Goal: Transaction & Acquisition: Purchase product/service

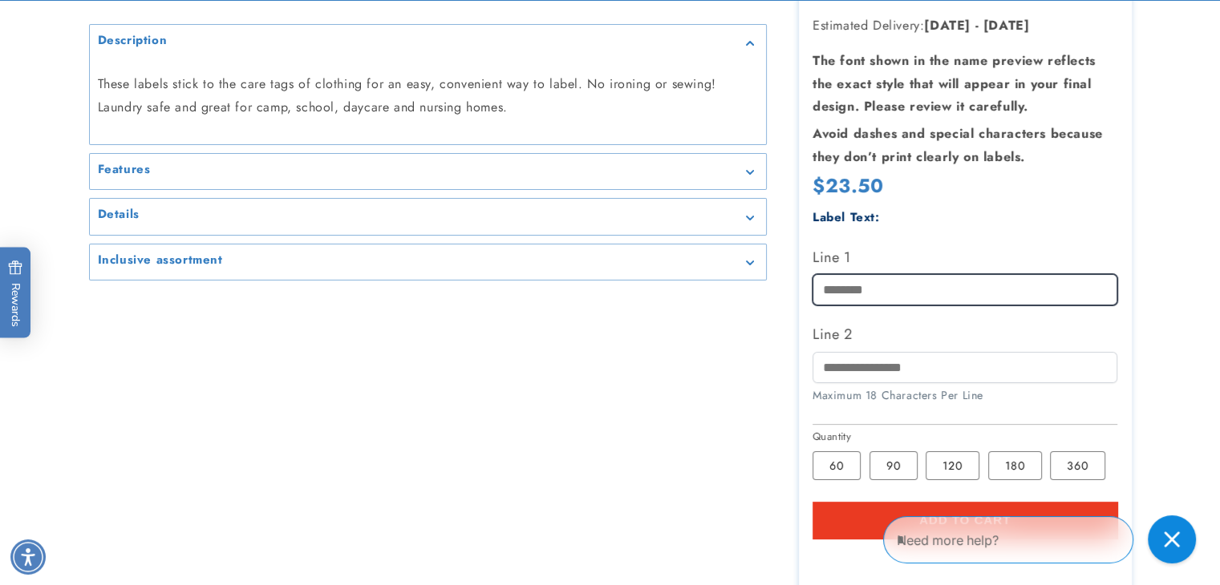
click at [876, 287] on div "Line 1" at bounding box center [964, 275] width 305 height 61
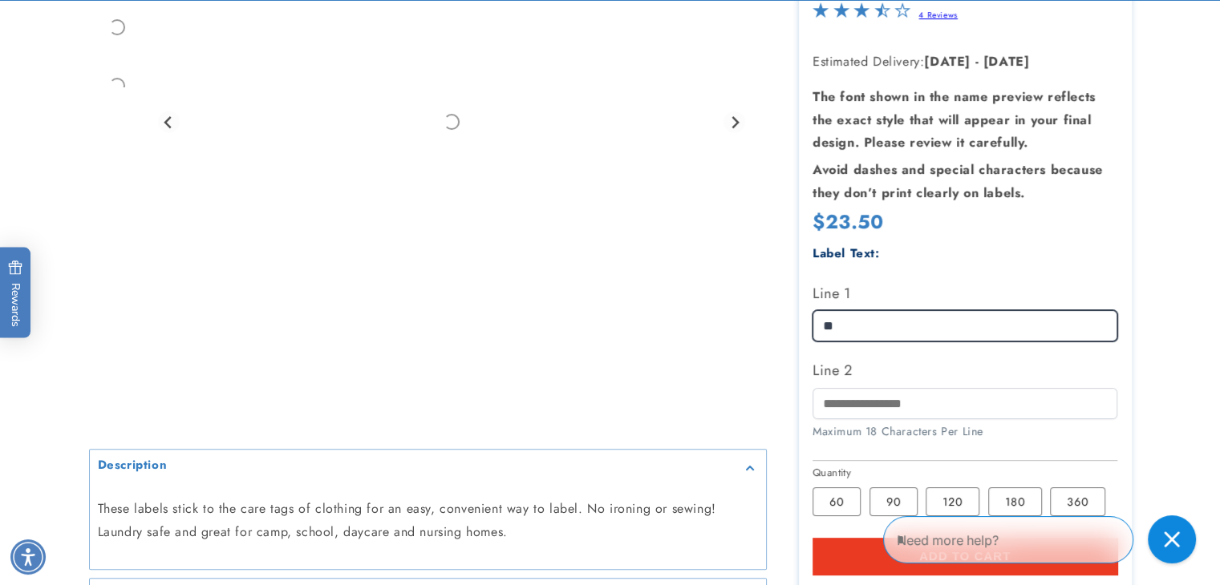
type input "*"
type input "*****"
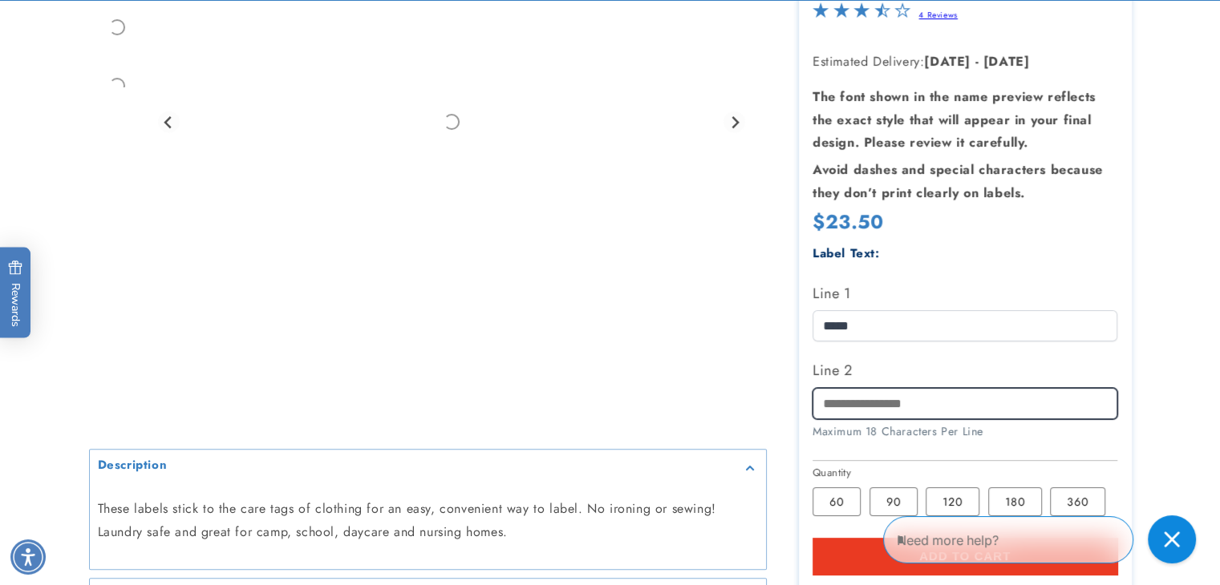
click at [881, 395] on input "Line 2" at bounding box center [964, 403] width 305 height 31
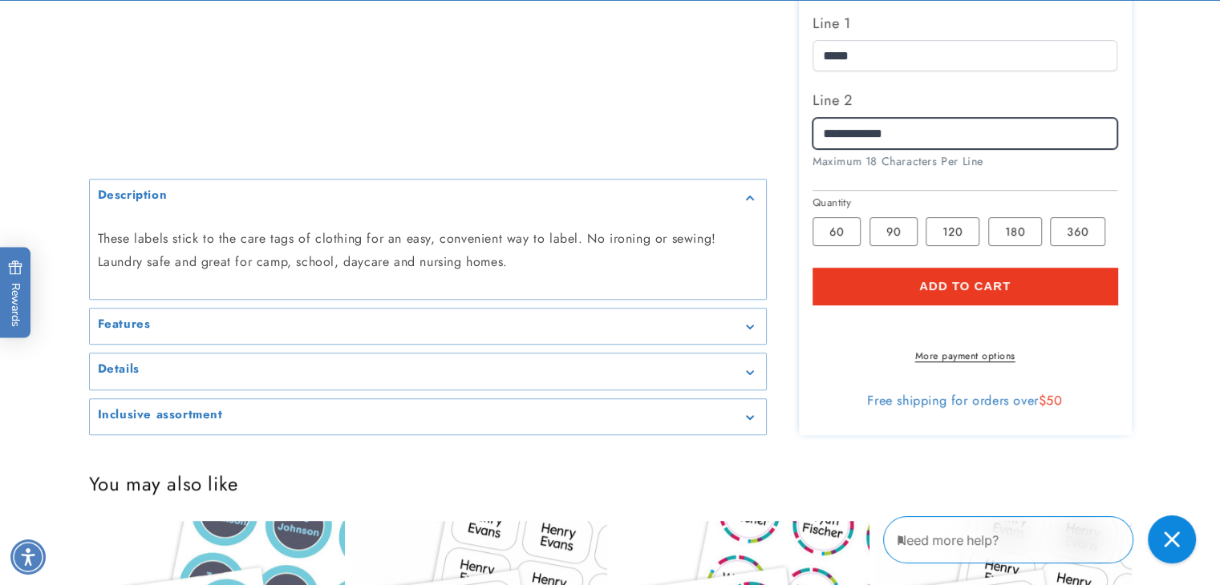
scroll to position [661, 0]
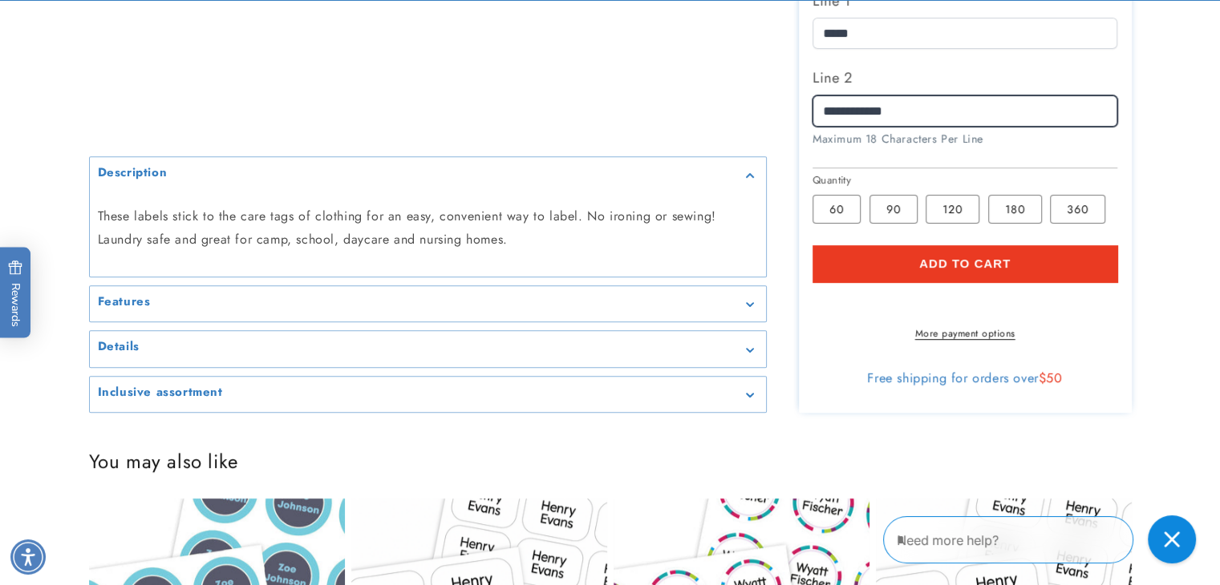
type input "**********"
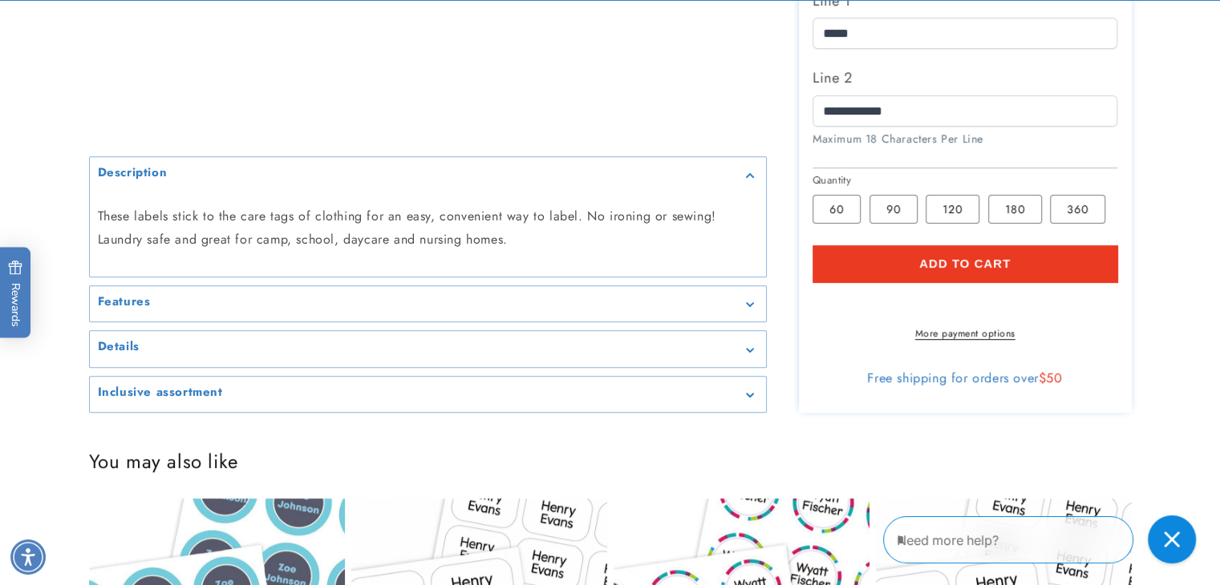
click at [1008, 257] on span "Add to cart" at bounding box center [964, 264] width 91 height 14
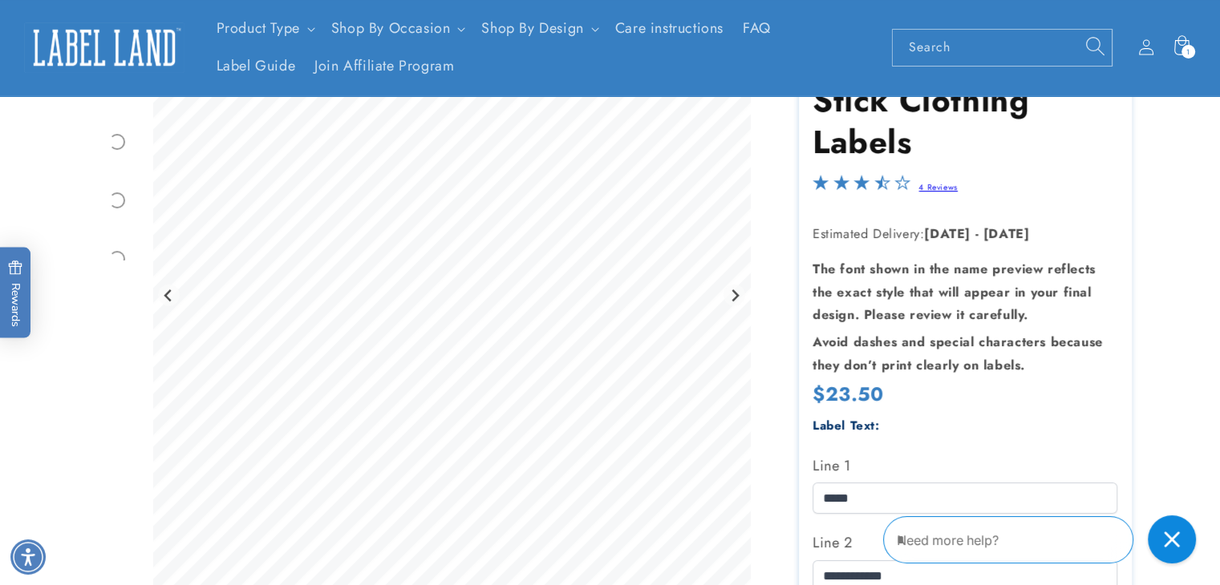
scroll to position [0, 0]
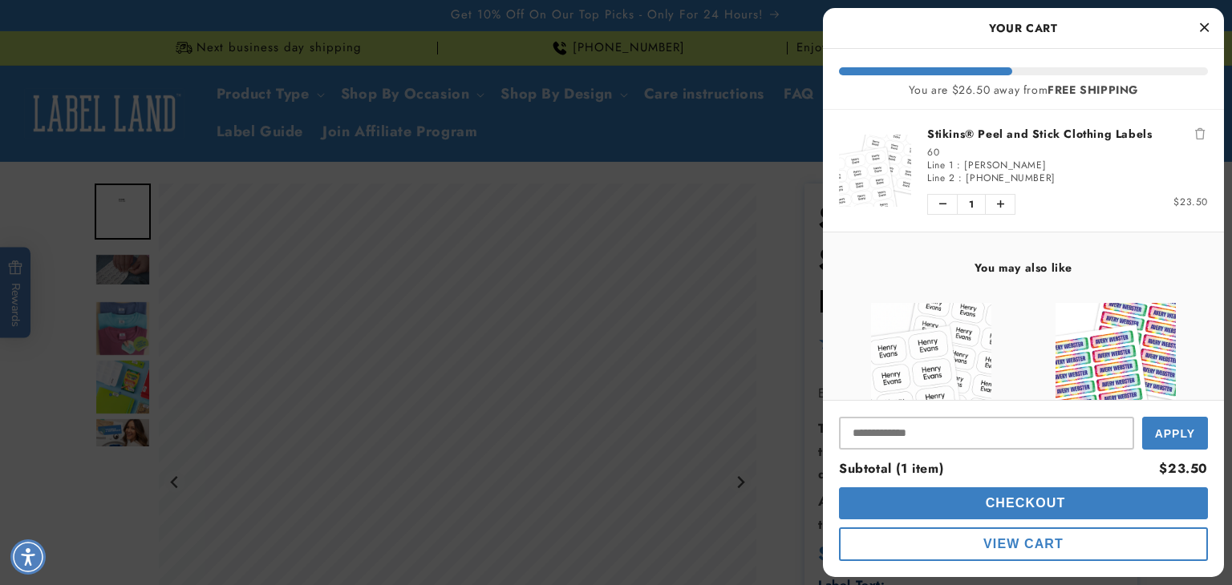
drag, startPoint x: 1231, startPoint y: 144, endPoint x: 1204, endPoint y: 42, distance: 106.2
click at [1204, 42] on html "Skip to main content Enable accessibility for low vision Open the accessibility…" at bounding box center [616, 292] width 1232 height 585
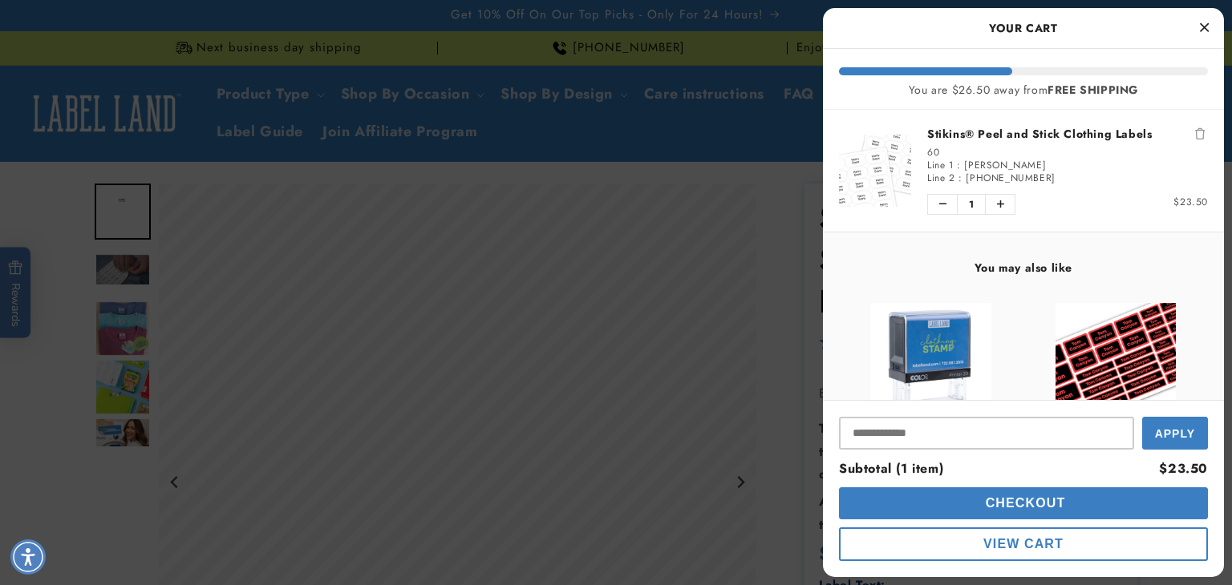
click at [1195, 10] on div "Your Cart" at bounding box center [1023, 28] width 401 height 41
click at [1205, 29] on icon "Close Cart" at bounding box center [1204, 27] width 9 height 14
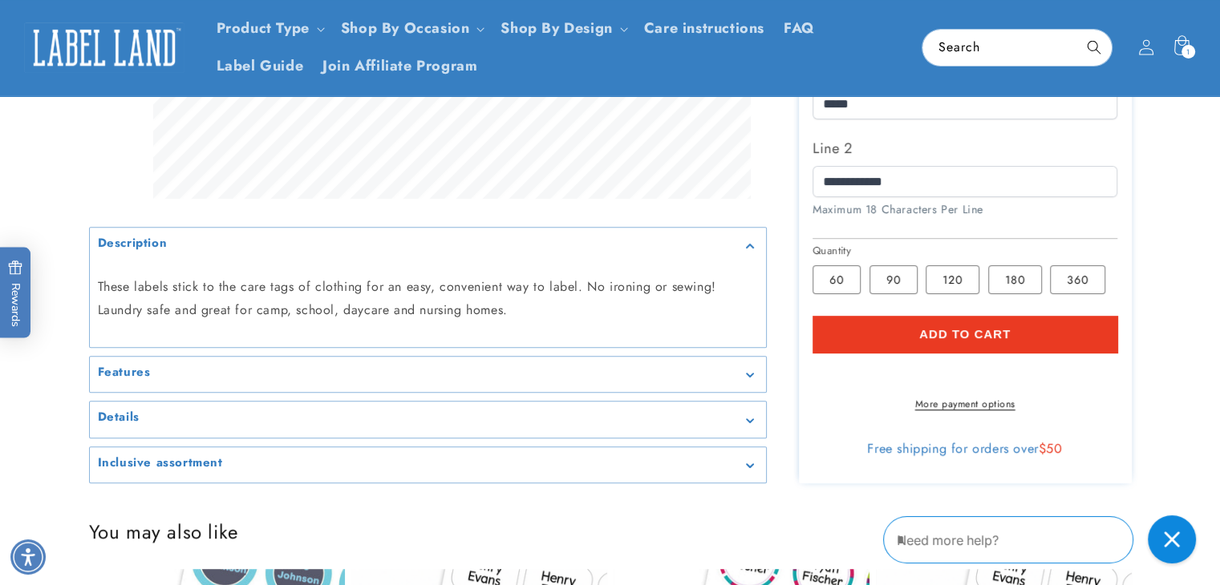
scroll to position [555, 0]
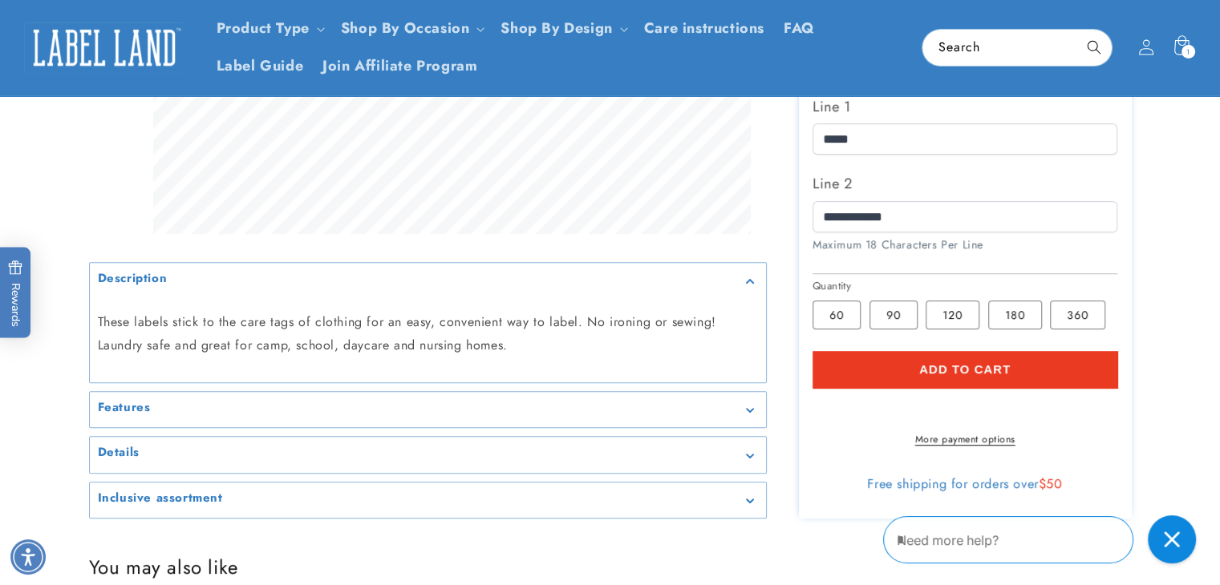
click at [1017, 357] on button "Add to cart" at bounding box center [964, 369] width 305 height 37
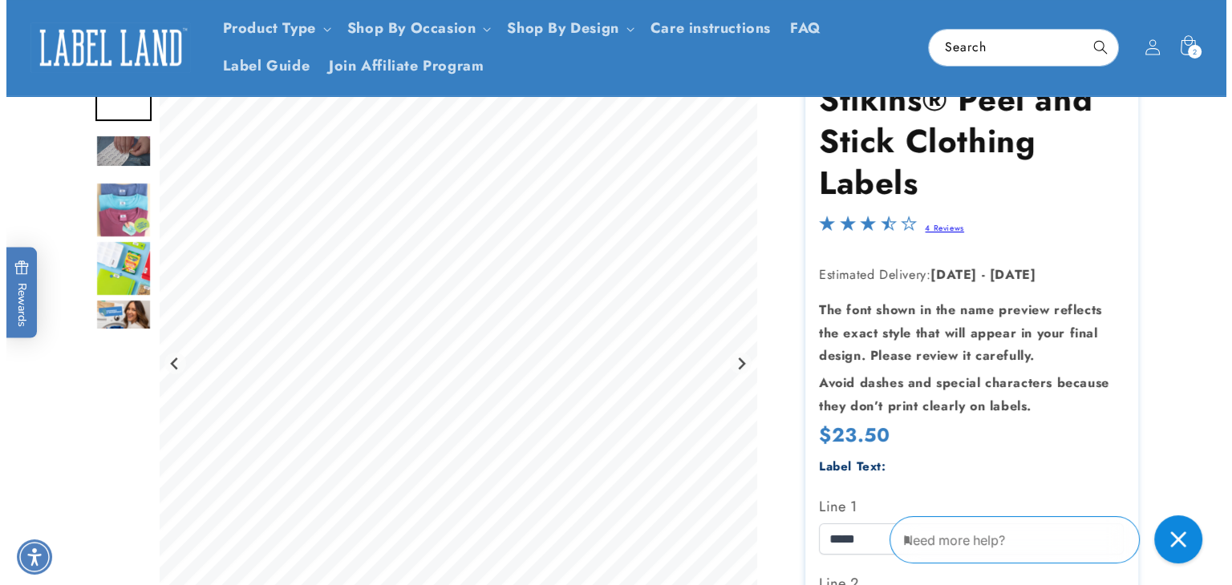
scroll to position [0, 0]
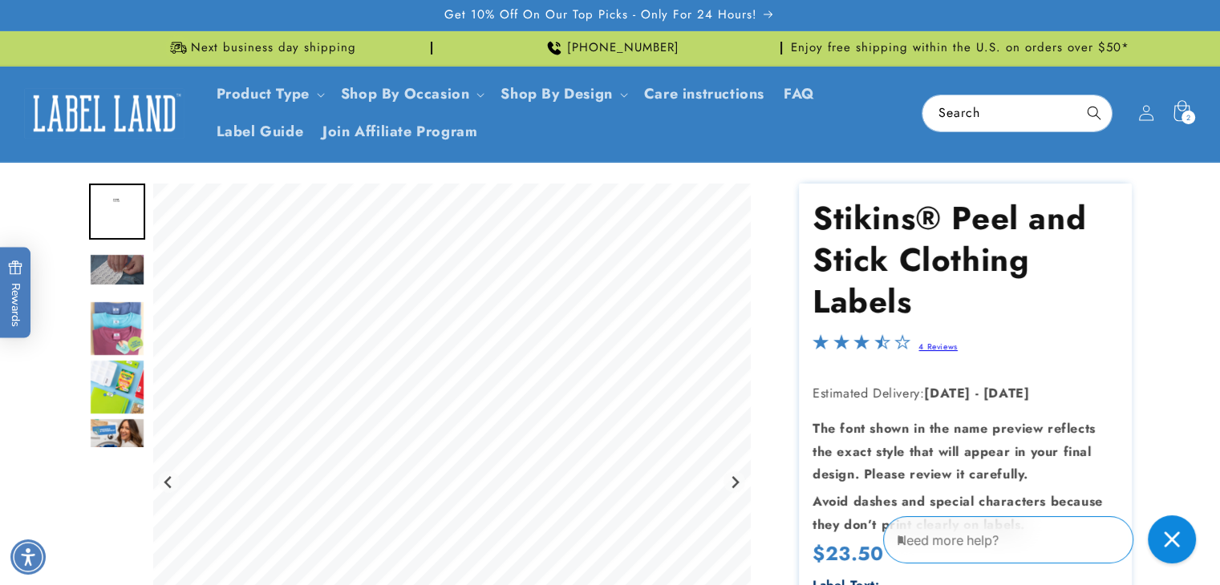
click at [1184, 107] on icon at bounding box center [1181, 114] width 38 height 38
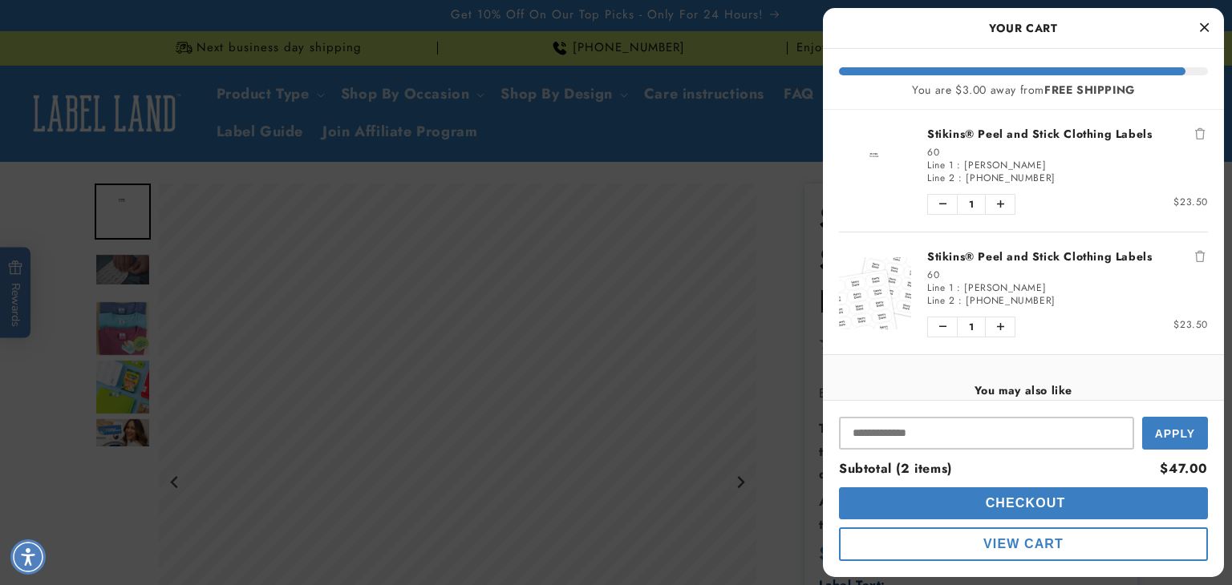
drag, startPoint x: 1031, startPoint y: 553, endPoint x: 1059, endPoint y: 540, distance: 30.5
click at [1059, 540] on span "View Cart" at bounding box center [1023, 544] width 80 height 14
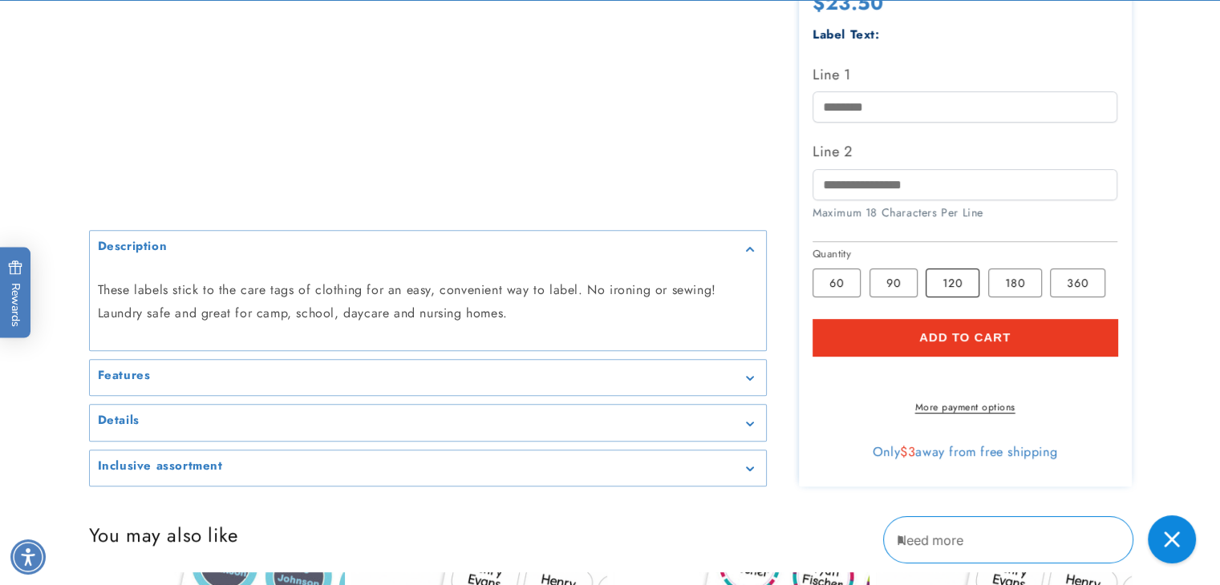
click at [938, 275] on label "120 Variant sold out or unavailable" at bounding box center [953, 283] width 54 height 29
click at [1066, 273] on label "360 Variant sold out or unavailable" at bounding box center [1077, 283] width 55 height 29
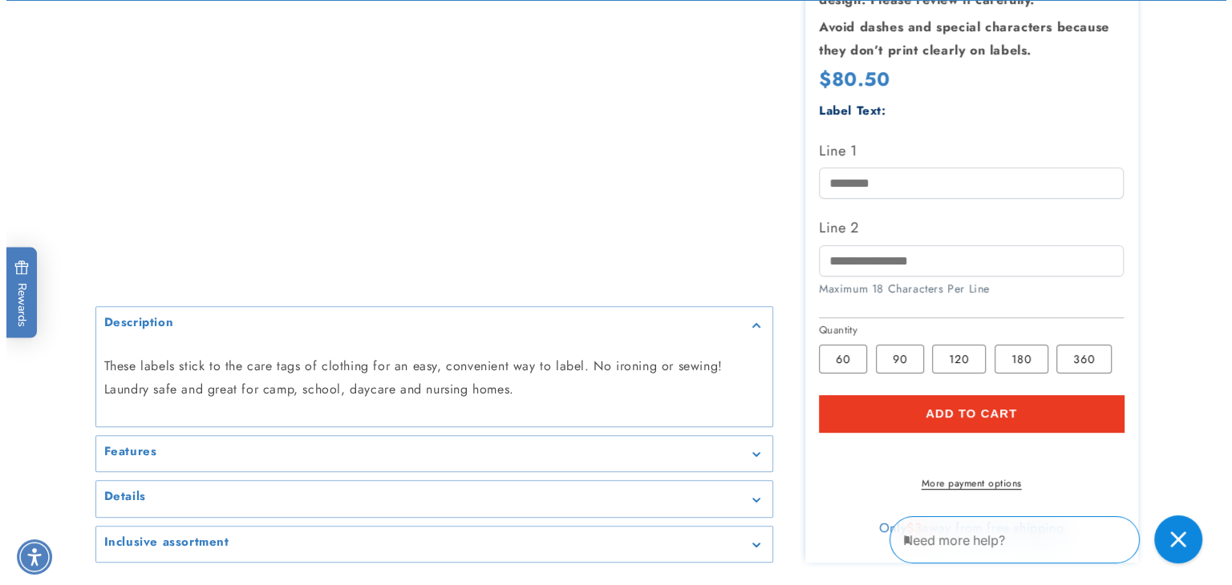
scroll to position [546, 0]
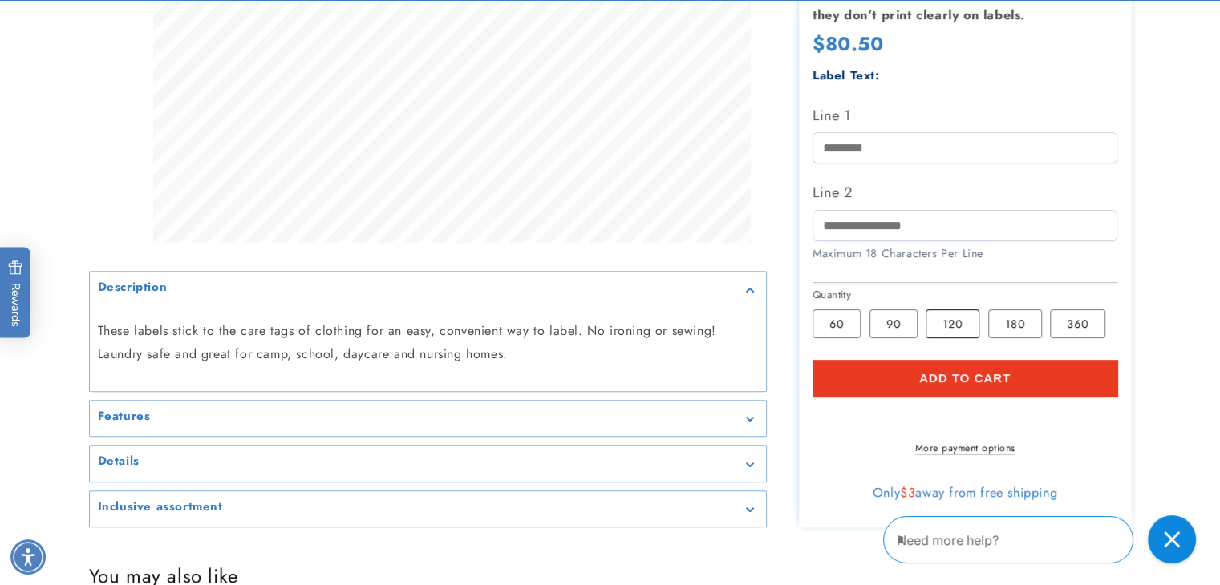
click at [949, 312] on label "120 Variant sold out or unavailable" at bounding box center [953, 324] width 54 height 29
click at [957, 371] on span "Add to cart" at bounding box center [964, 378] width 91 height 14
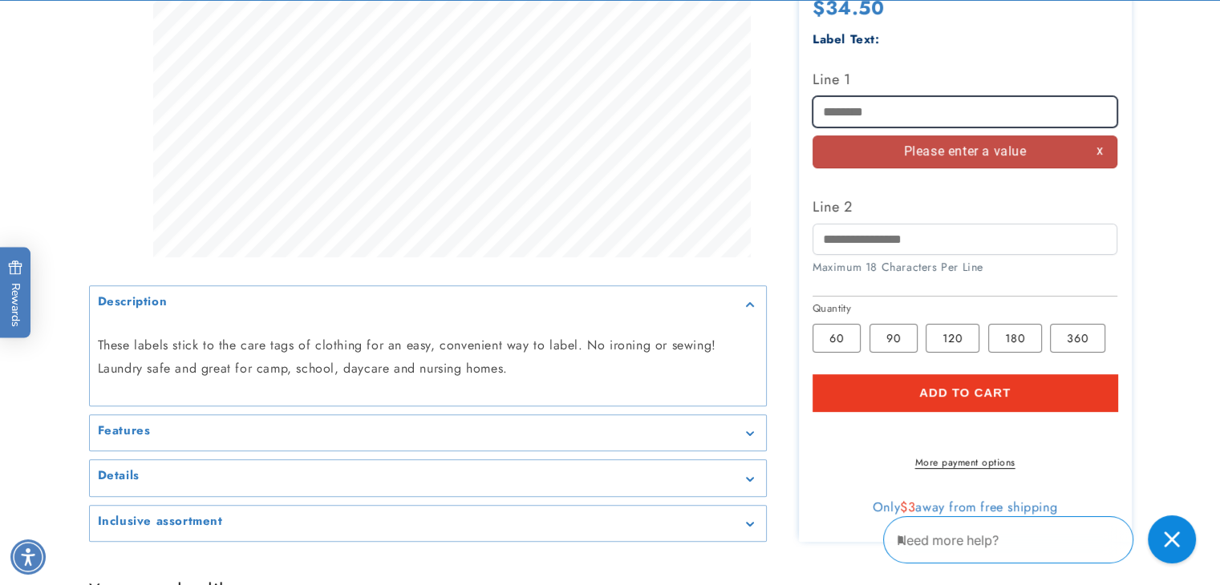
click at [901, 113] on input "Line 1" at bounding box center [964, 111] width 305 height 31
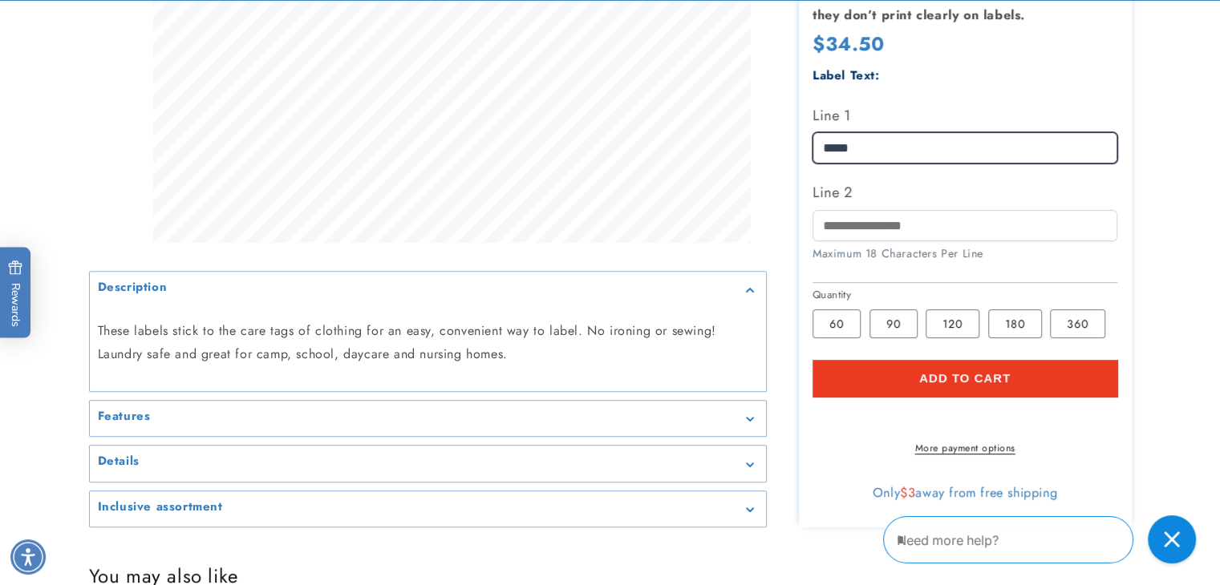
type input "*****"
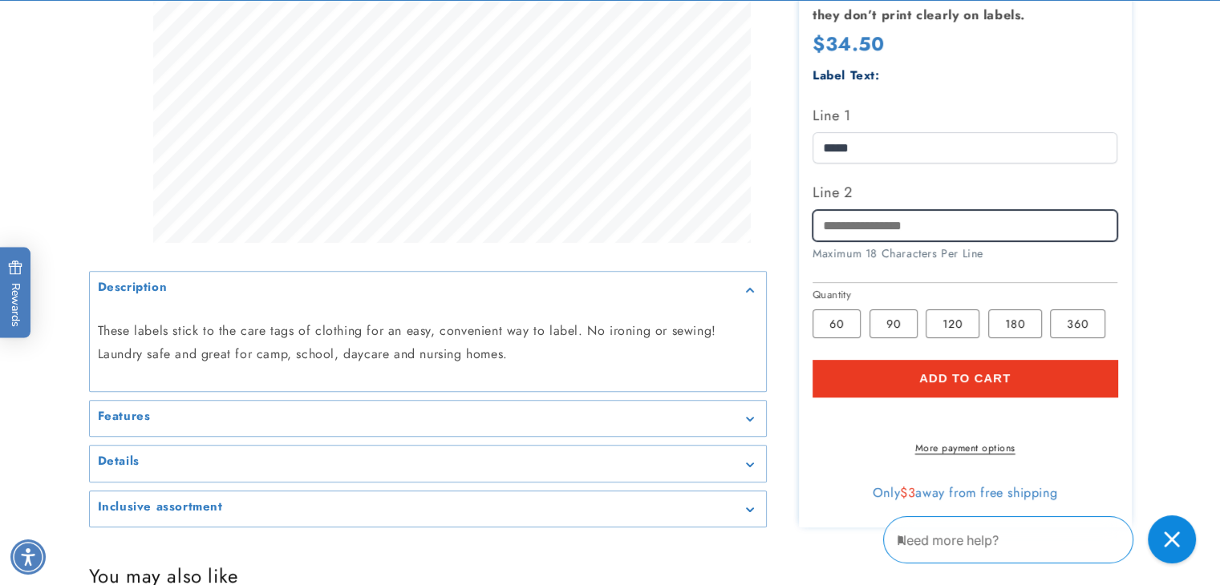
click at [850, 210] on input "Line 2" at bounding box center [964, 225] width 305 height 31
click at [855, 213] on input "**********" at bounding box center [964, 225] width 305 height 31
type input "**********"
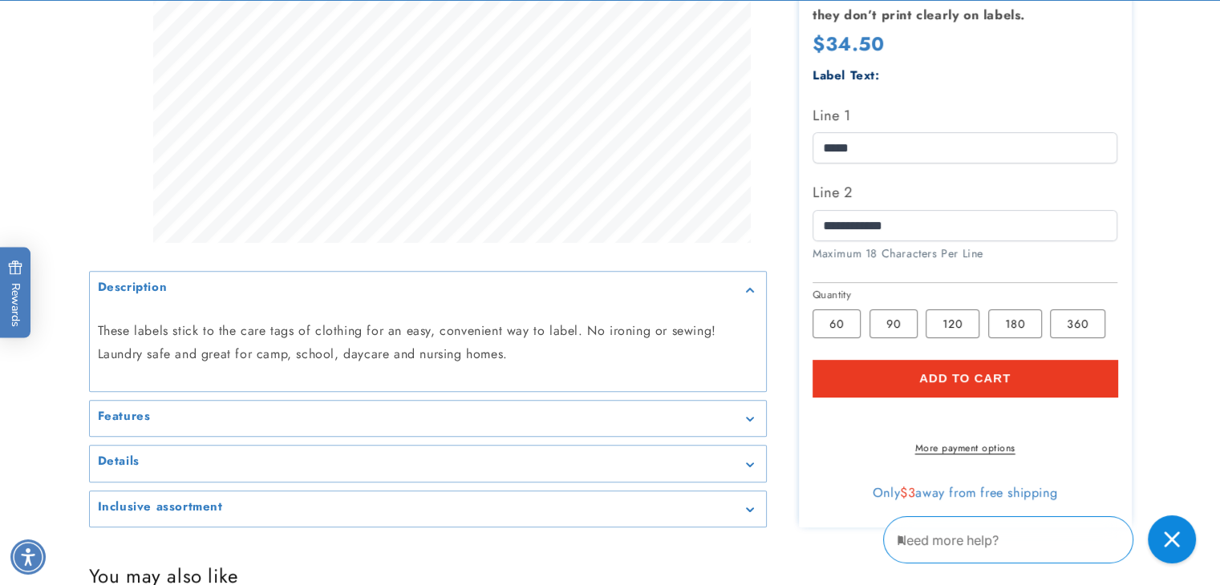
click at [934, 371] on span "Add to cart" at bounding box center [964, 378] width 91 height 14
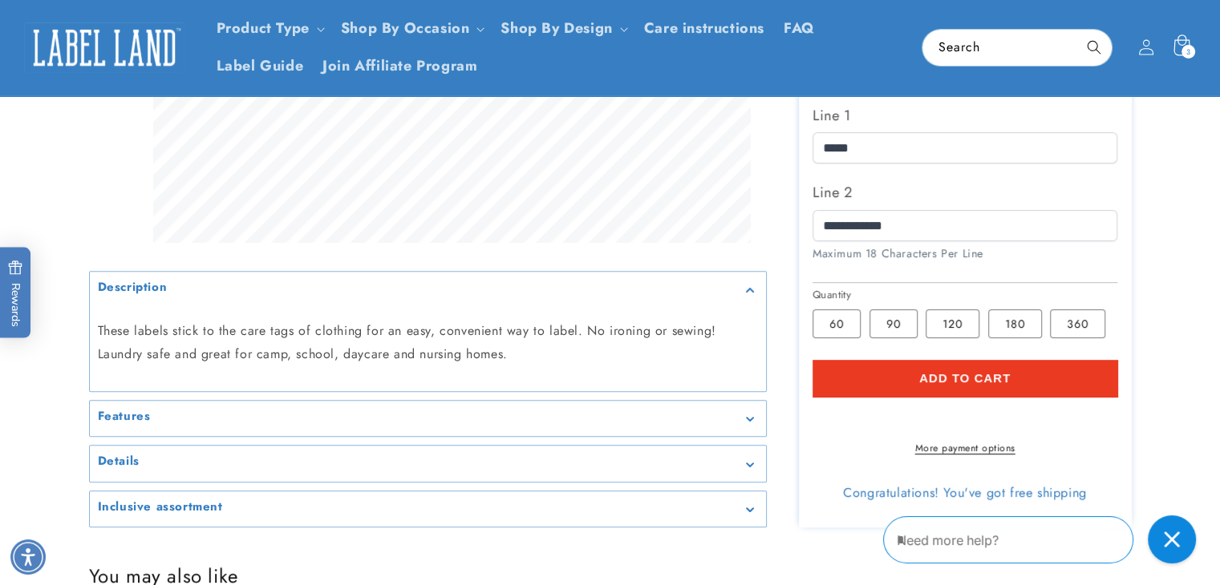
click at [1181, 45] on icon at bounding box center [1181, 45] width 16 height 21
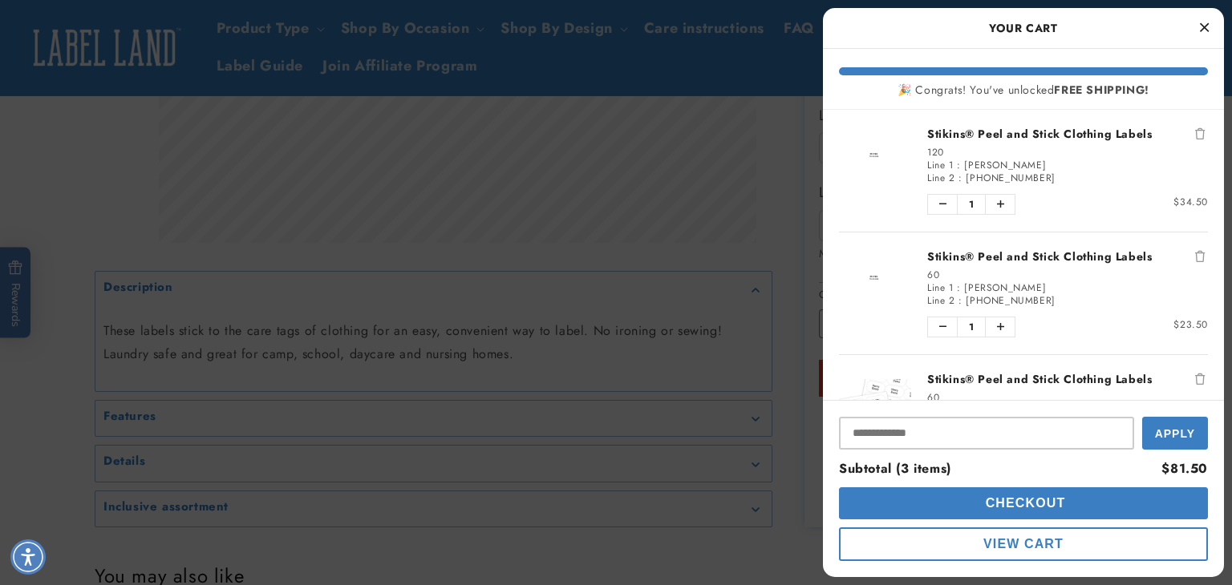
click at [1046, 549] on span "View Cart" at bounding box center [1023, 544] width 80 height 14
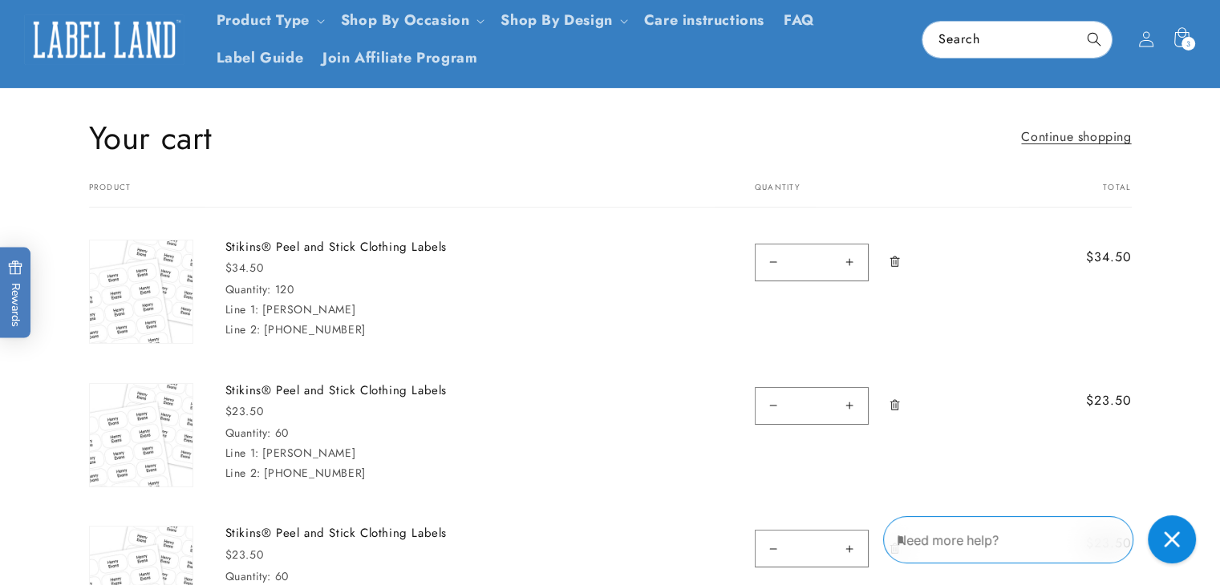
click at [896, 400] on icon "Remove Stikins® Peel and Stick Clothing Labels - 60" at bounding box center [894, 405] width 10 height 10
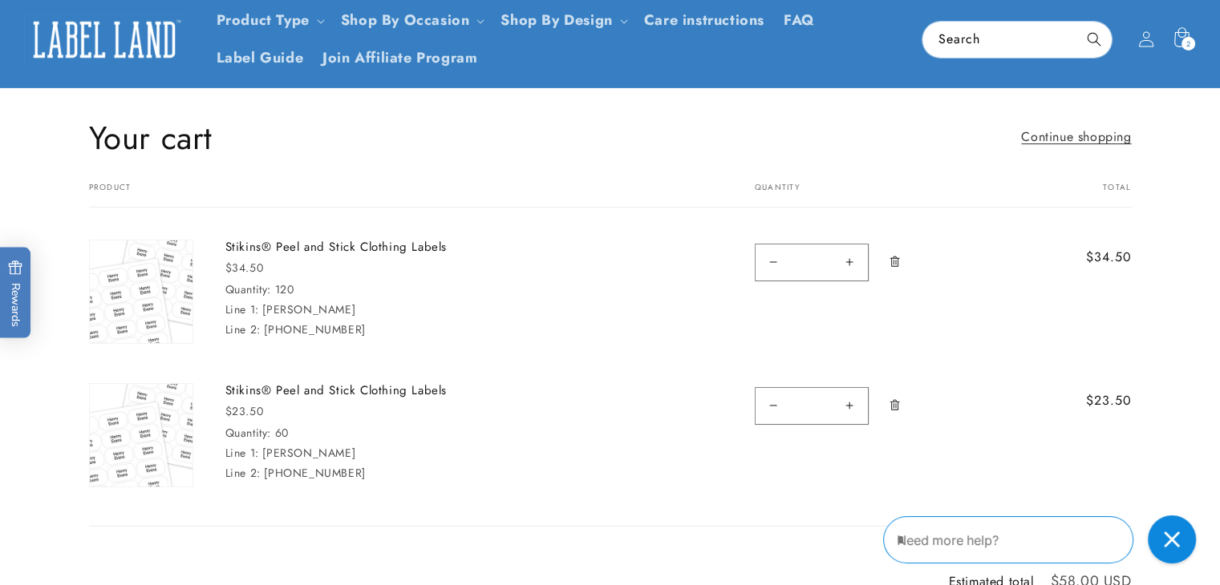
click at [894, 399] on icon "Remove Stikins® Peel and Stick Clothing Labels - 60" at bounding box center [895, 405] width 12 height 12
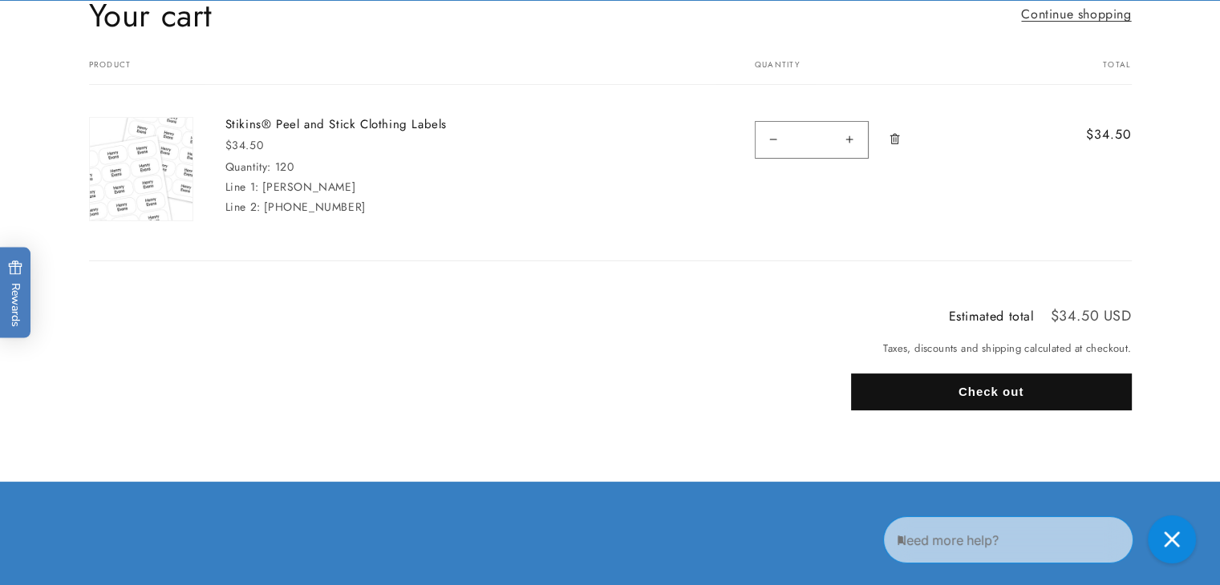
scroll to position [200, 0]
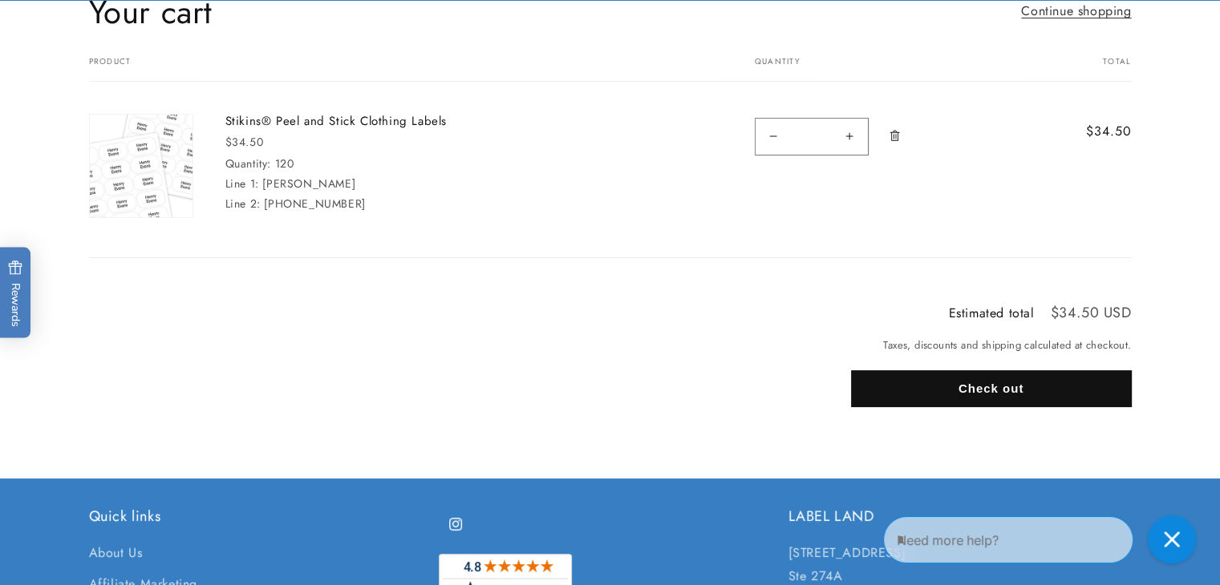
click at [994, 395] on button "Check out" at bounding box center [991, 389] width 281 height 37
